Goal: Navigation & Orientation: Find specific page/section

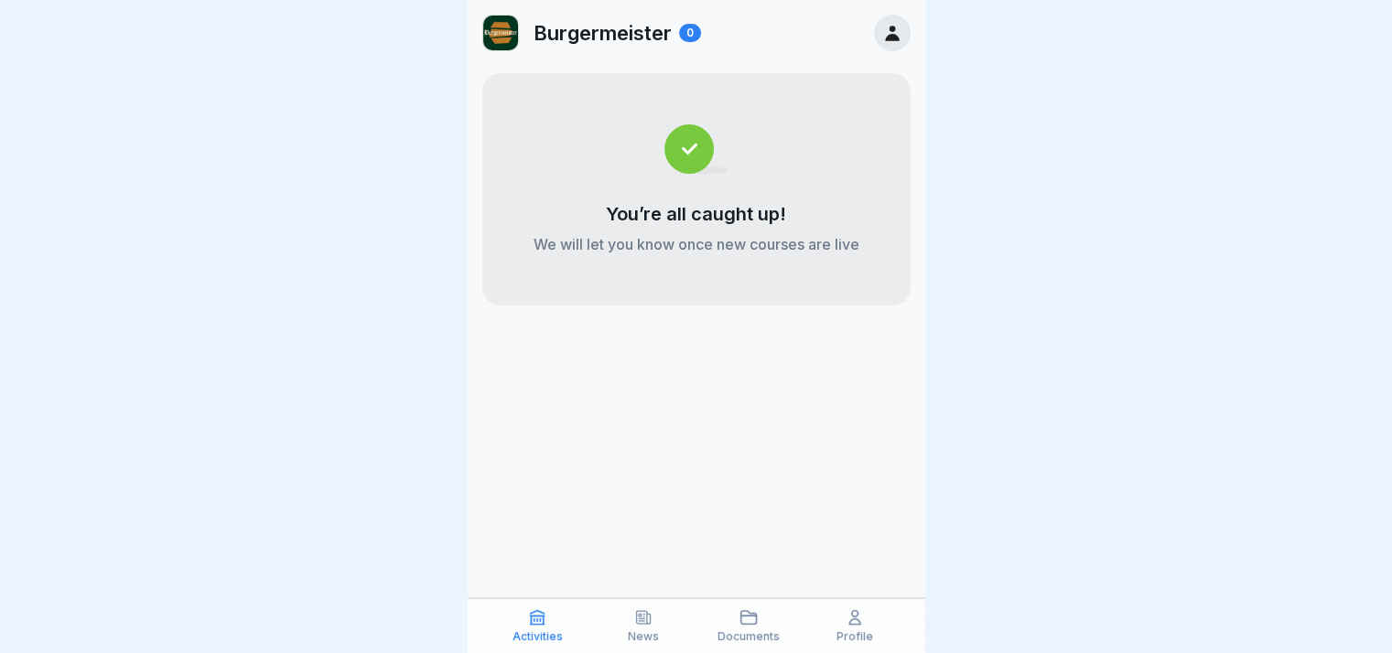
click at [751, 641] on p "Documents" at bounding box center [748, 636] width 62 height 13
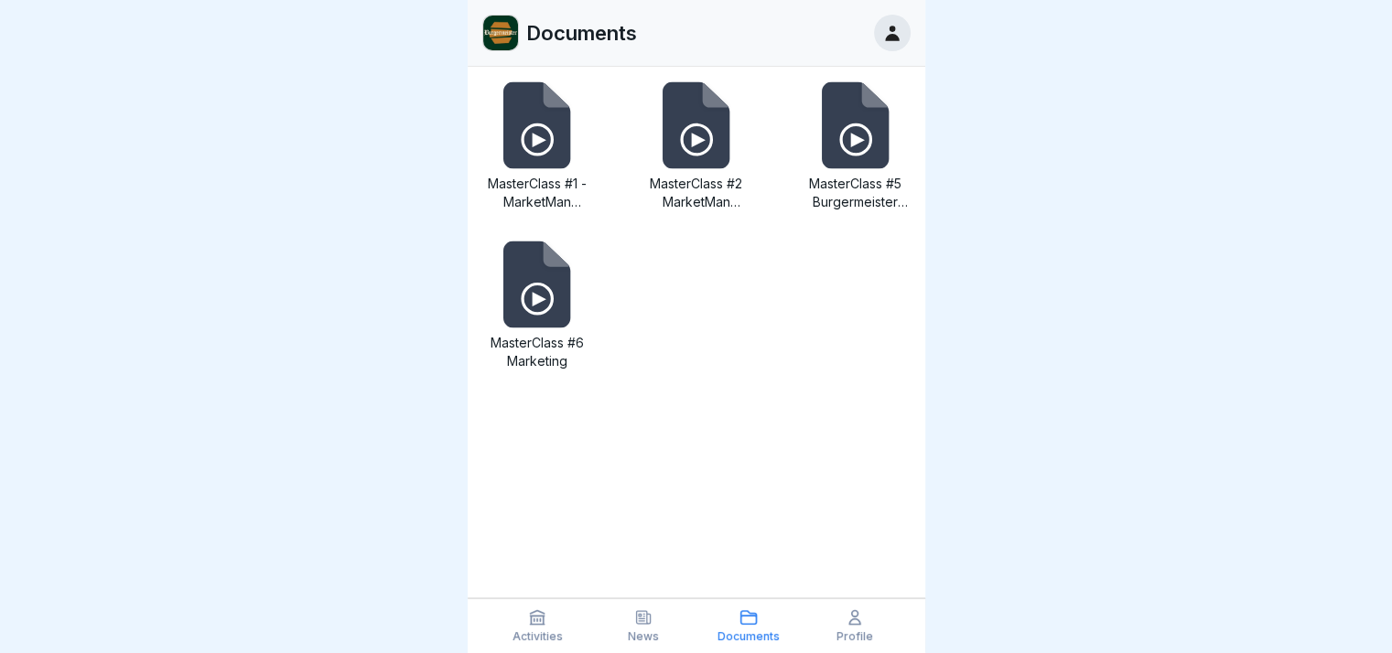
click at [837, 622] on div "Profile" at bounding box center [854, 625] width 97 height 35
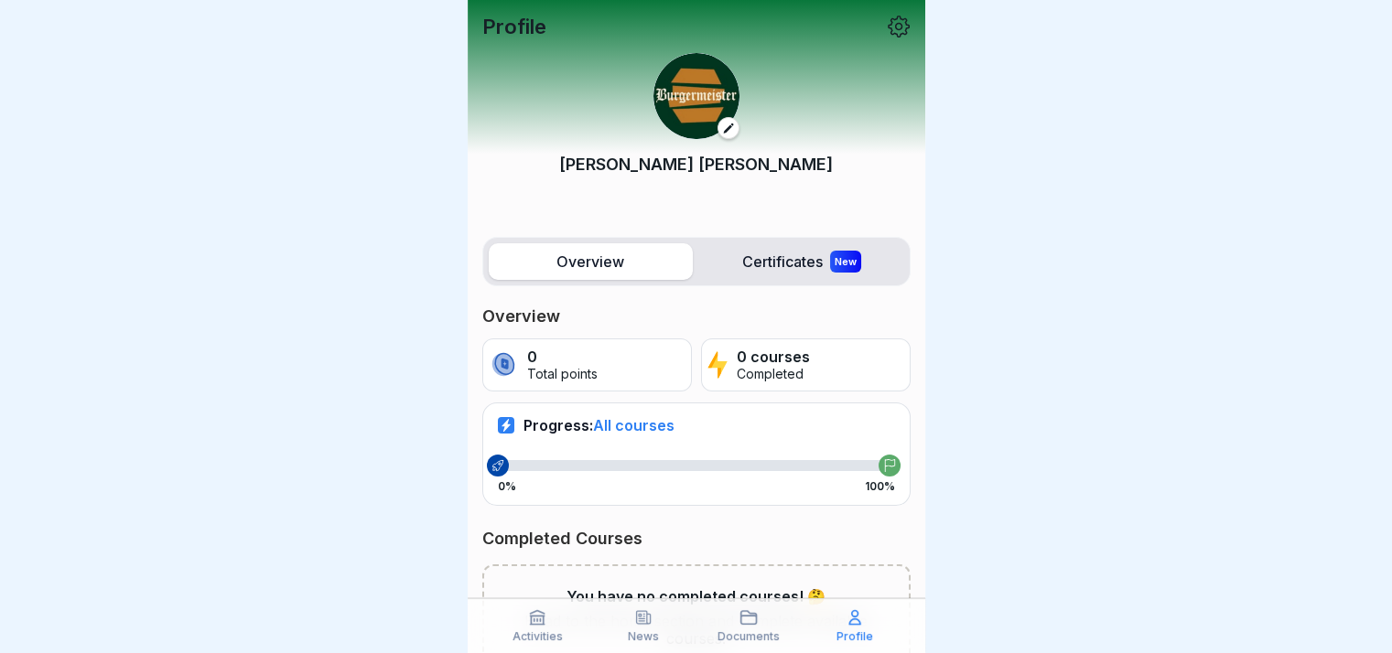
click at [527, 622] on div "Activities" at bounding box center [538, 625] width 97 height 35
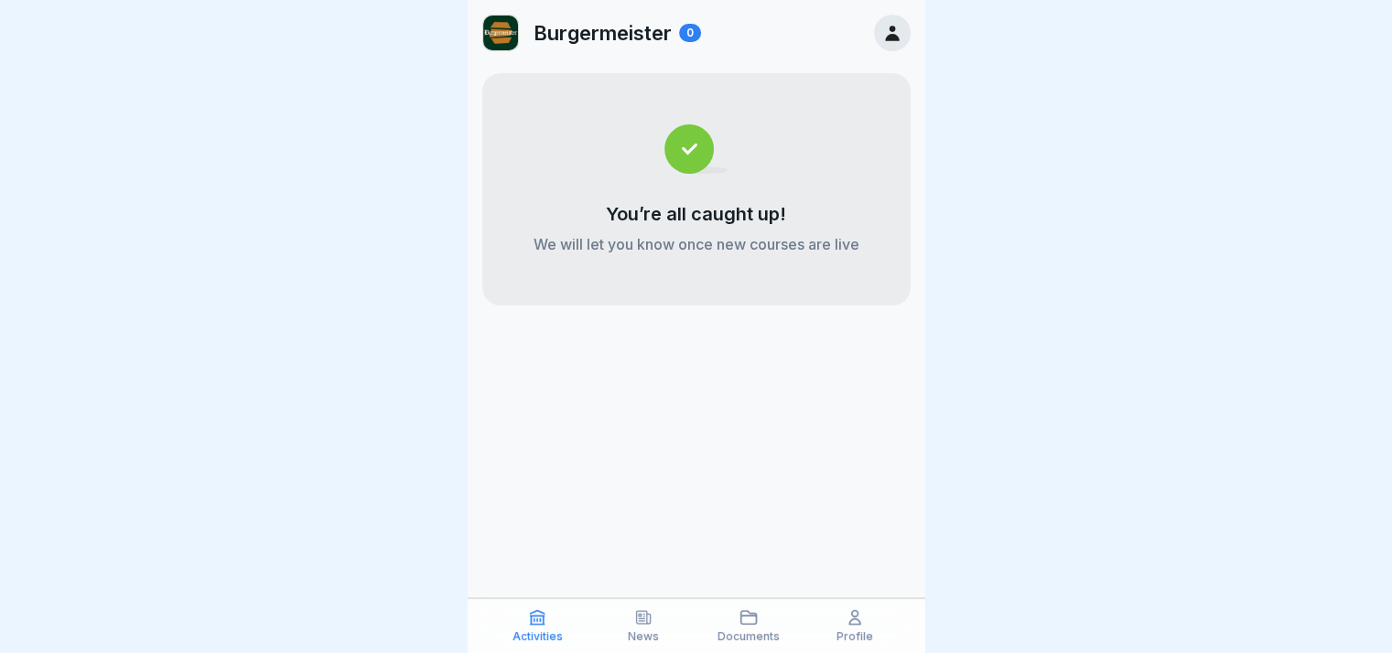
click at [882, 34] on icon at bounding box center [892, 33] width 20 height 20
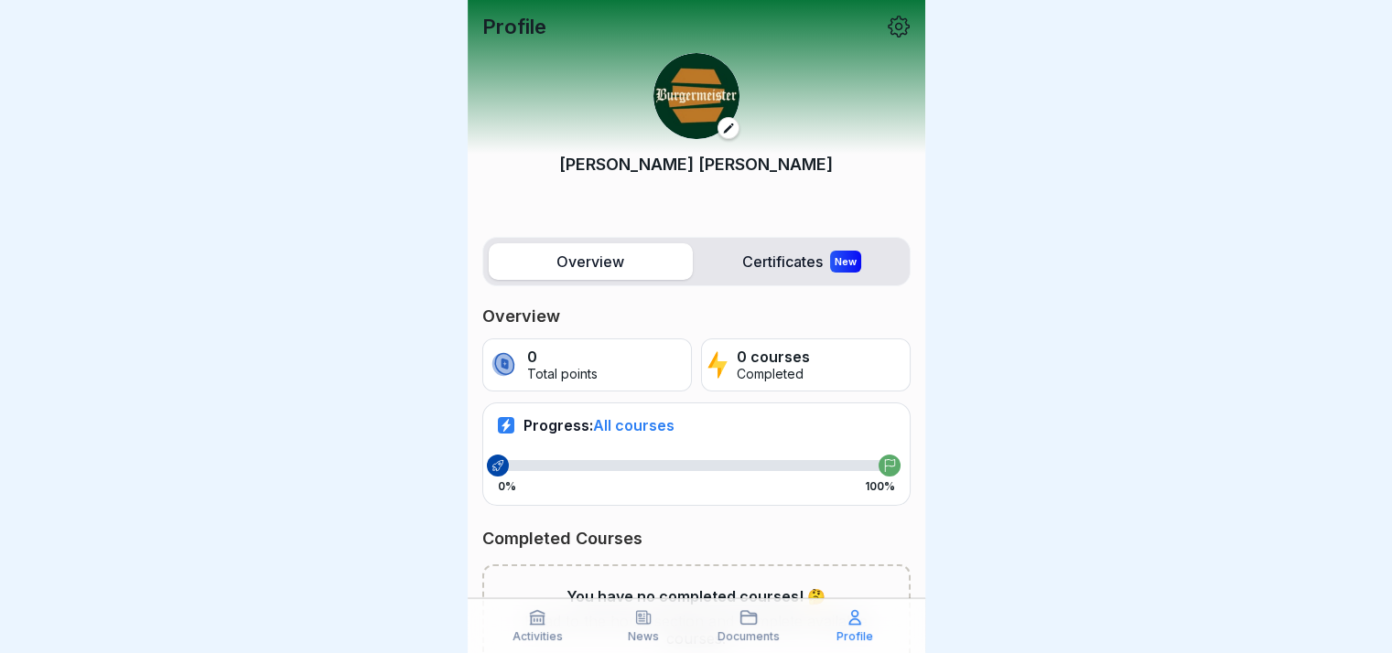
scroll to position [109, 0]
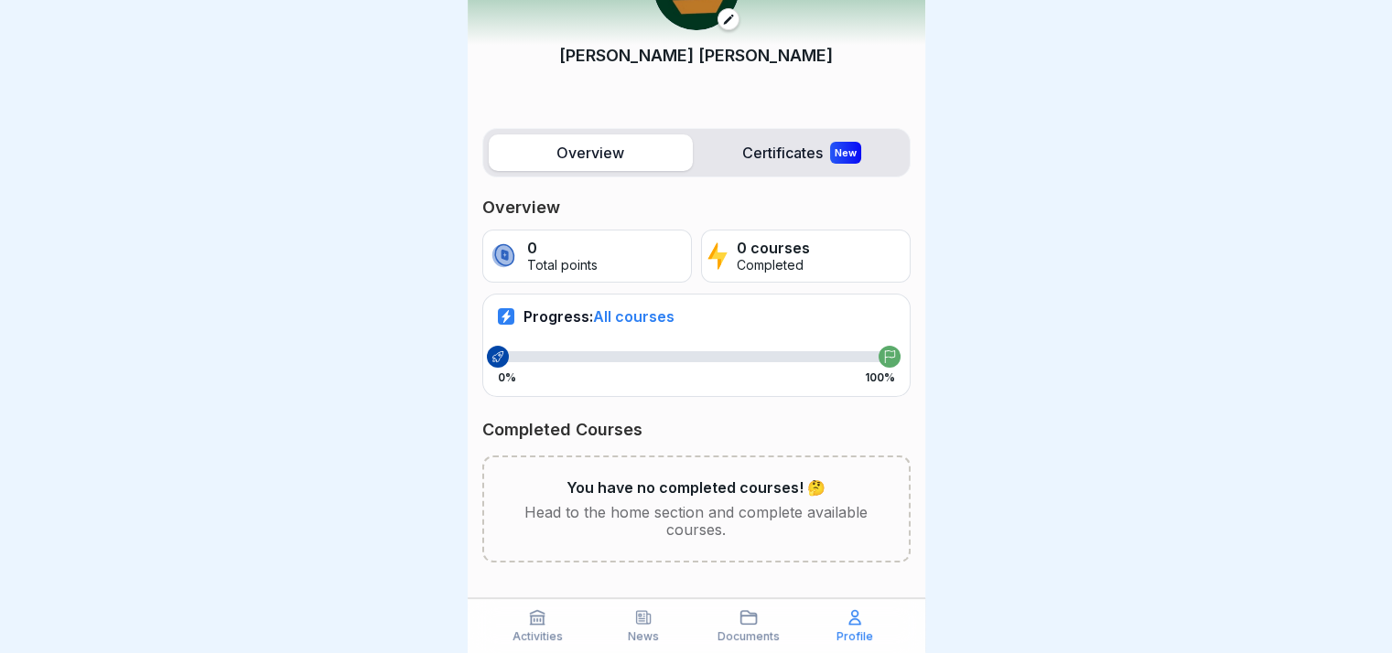
click at [703, 517] on p "Head to the home section and complete available courses." at bounding box center [696, 521] width 366 height 35
click at [534, 614] on icon at bounding box center [537, 617] width 18 height 18
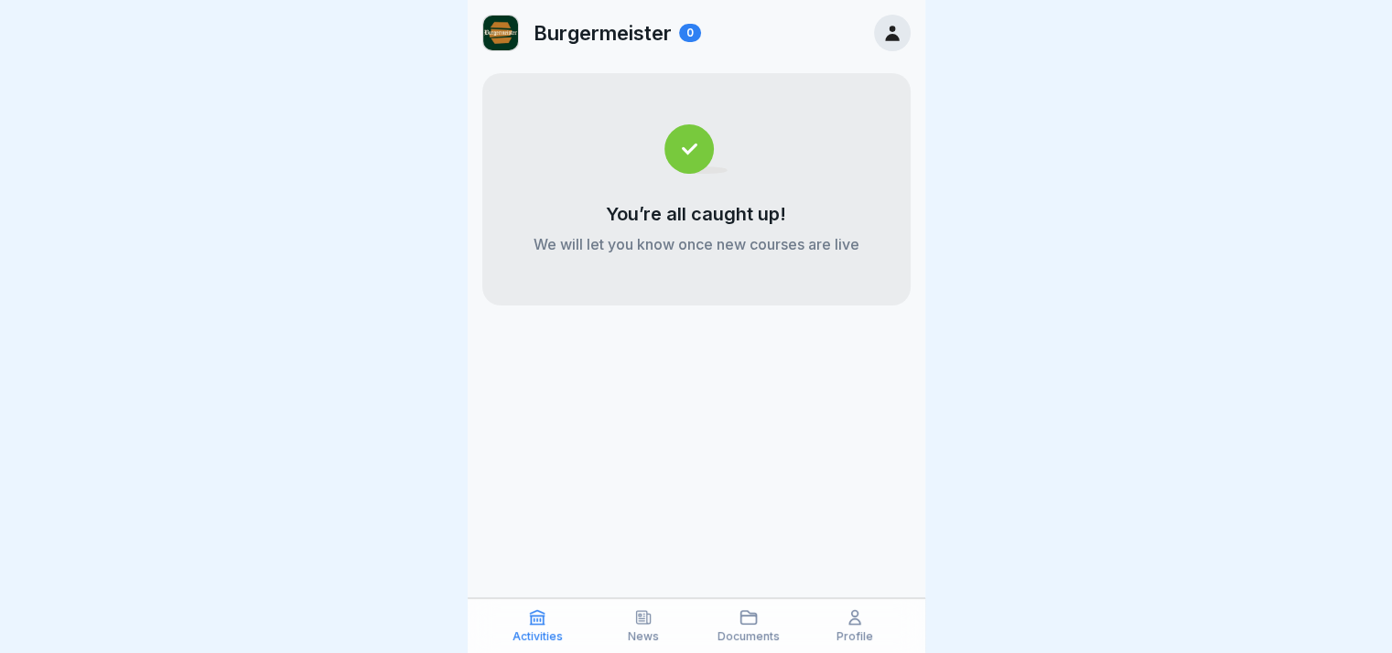
click at [884, 28] on icon at bounding box center [892, 33] width 20 height 20
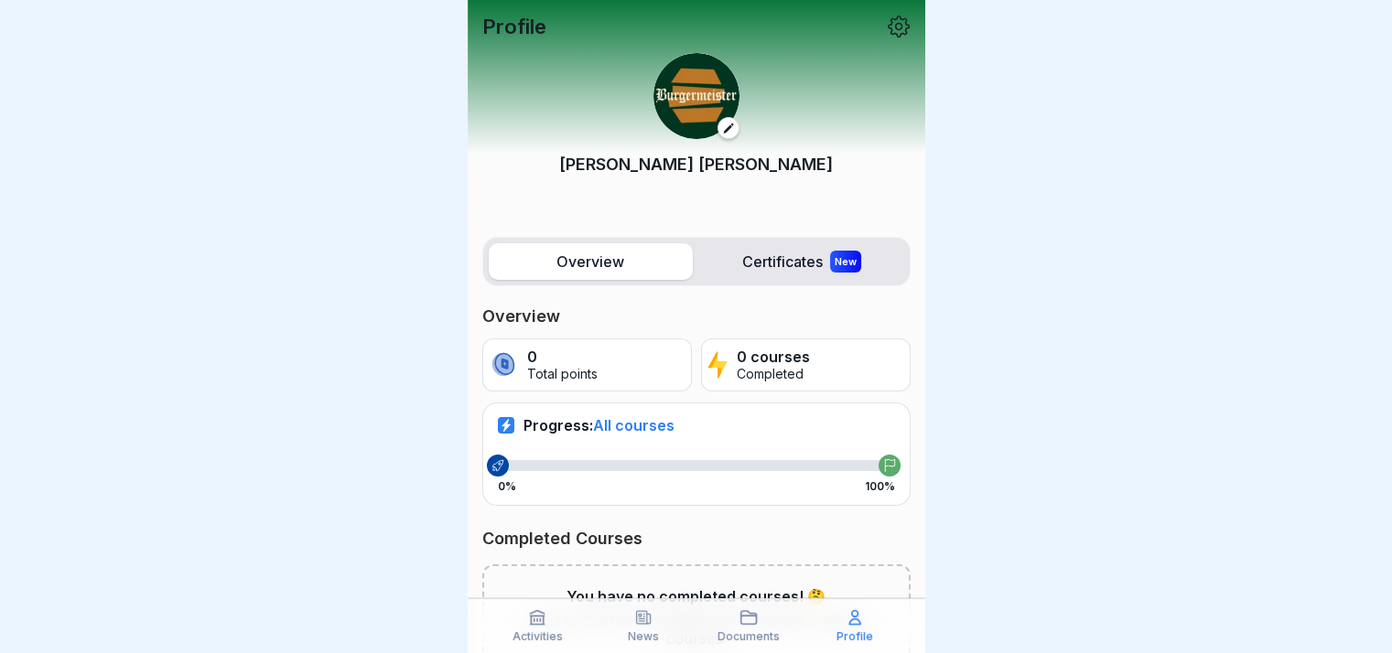
click at [784, 265] on label "Certificates New" at bounding box center [802, 261] width 204 height 37
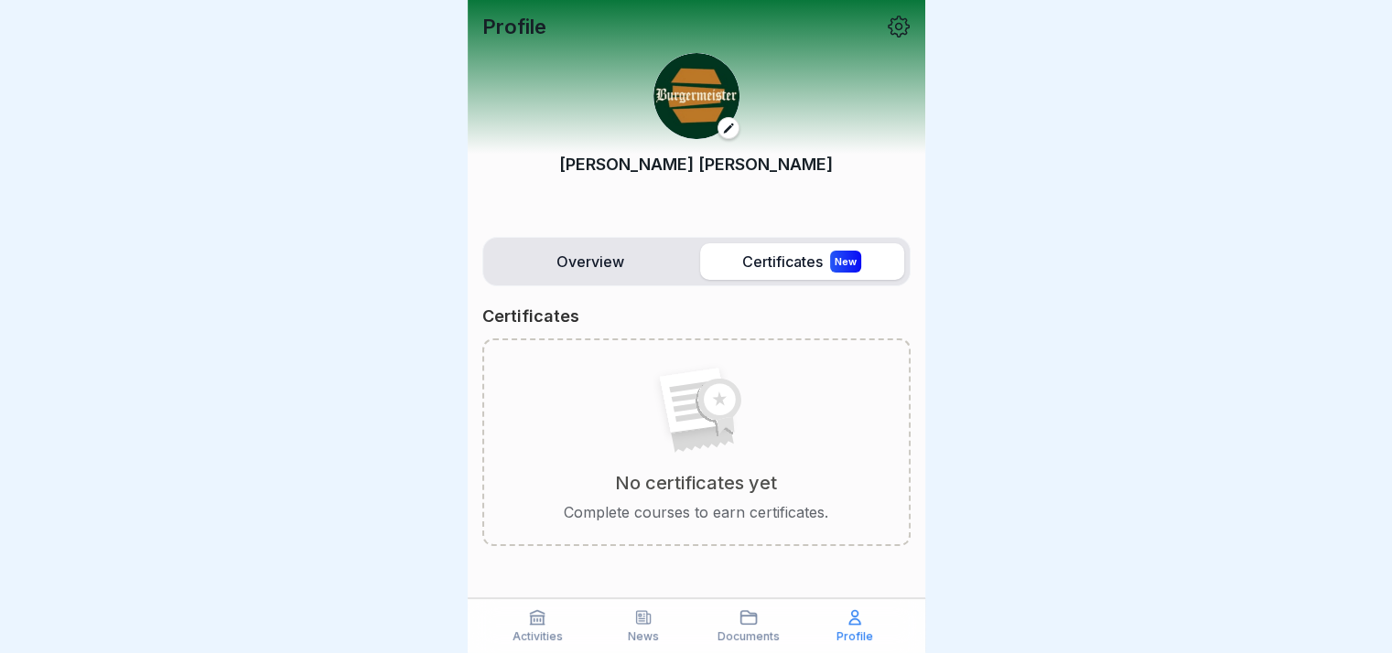
scroll to position [14, 0]
click at [791, 257] on label "Certificates New" at bounding box center [802, 261] width 204 height 37
click at [863, 641] on p "Profile" at bounding box center [854, 636] width 37 height 13
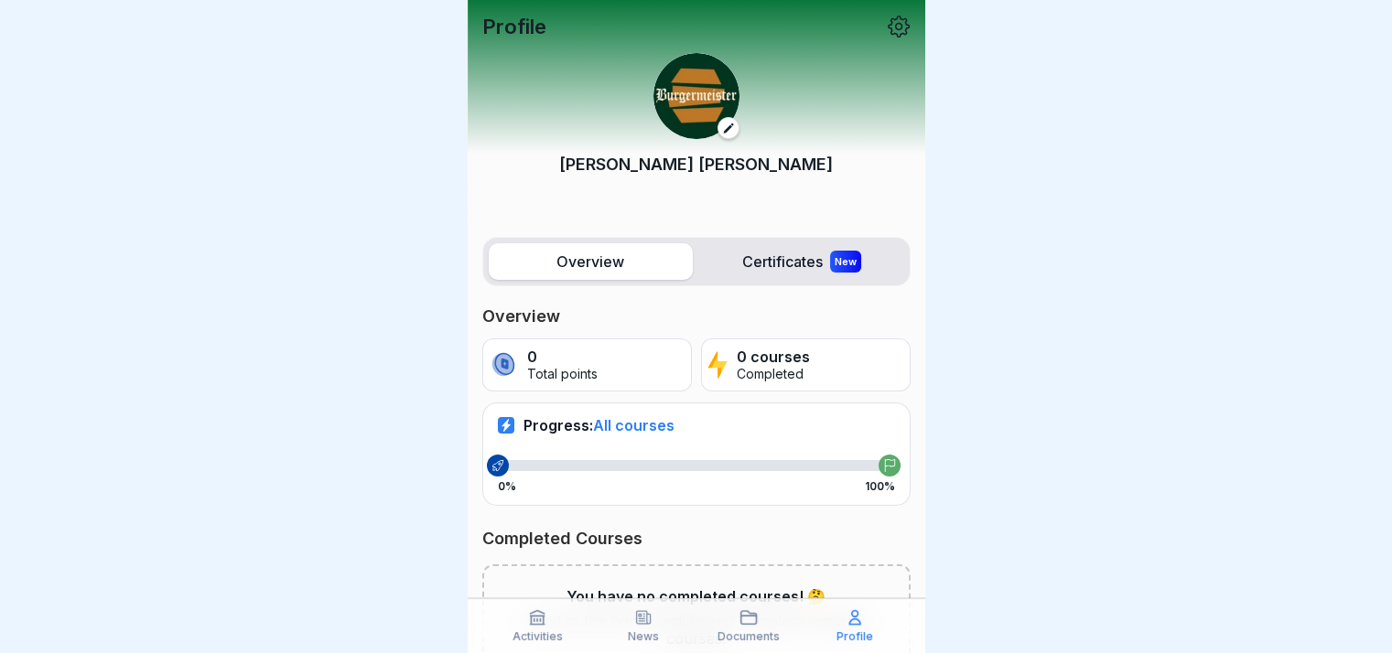
click at [888, 26] on icon at bounding box center [899, 27] width 24 height 24
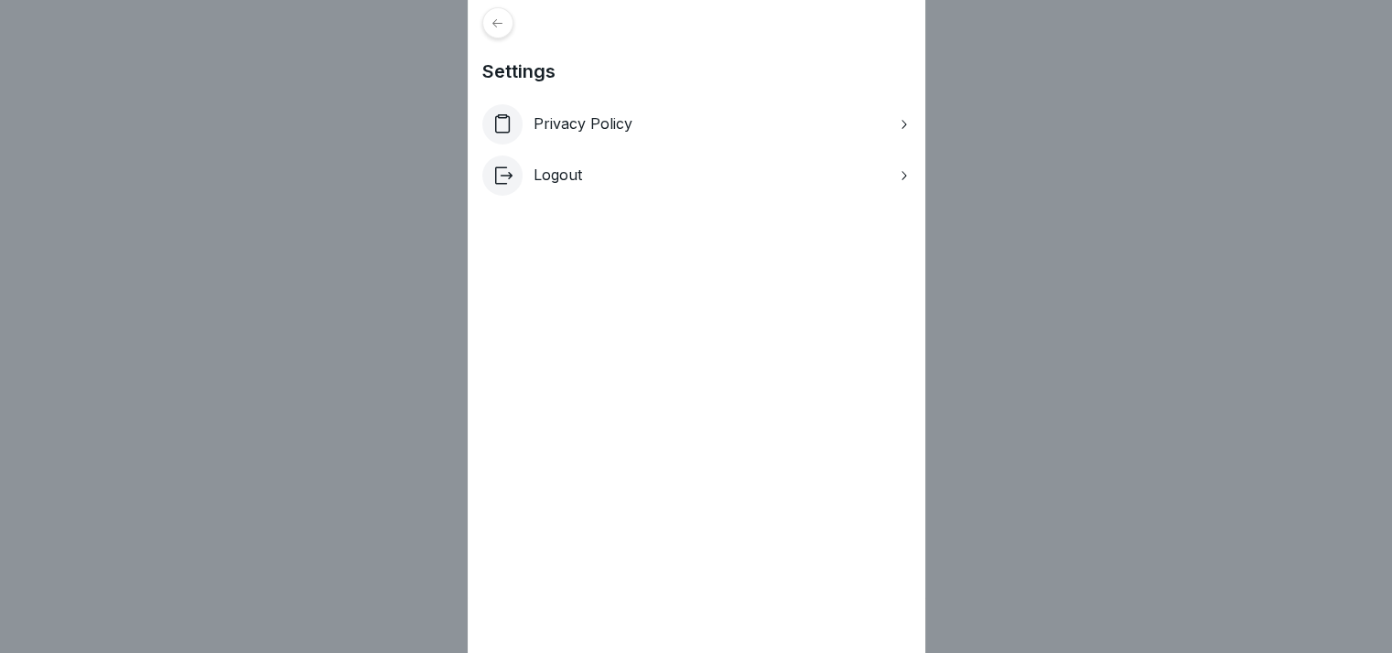
click at [694, 126] on div "Privacy Policy" at bounding box center [696, 124] width 428 height 40
